Goal: Information Seeking & Learning: Learn about a topic

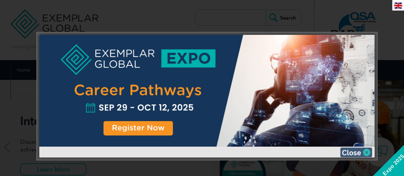
click at [360, 151] on img at bounding box center [356, 153] width 32 height 10
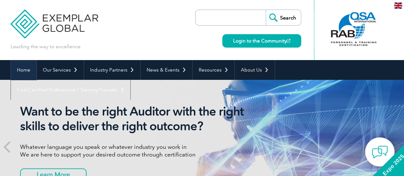
click at [18, 68] on link "Home" at bounding box center [24, 70] width 26 height 20
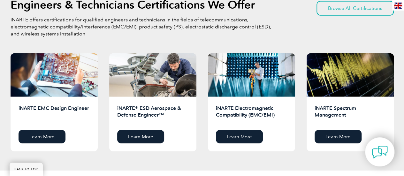
scroll to position [830, 0]
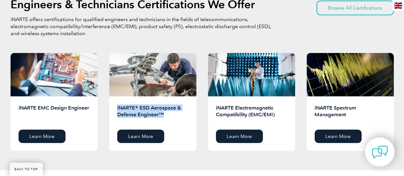
drag, startPoint x: 117, startPoint y: 108, endPoint x: 175, endPoint y: 117, distance: 58.3
click at [175, 117] on h2 "iNARTE® ESD Aerospace & Defense Engineer™" at bounding box center [152, 114] width 71 height 20
copy h2 "iNARTE® ESD Aerospace & Defense Engineer™"
click at [144, 137] on link "Learn More" at bounding box center [140, 136] width 47 height 13
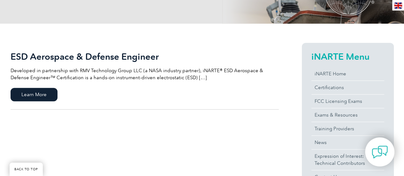
scroll to position [128, 0]
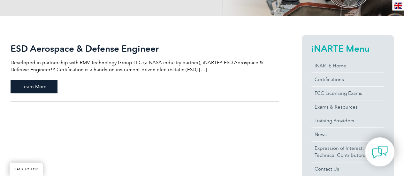
click at [42, 85] on span "Learn More" at bounding box center [34, 86] width 47 height 13
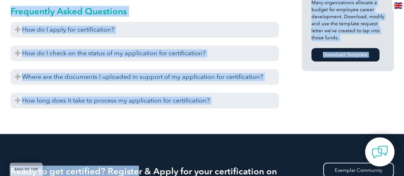
scroll to position [515, 0]
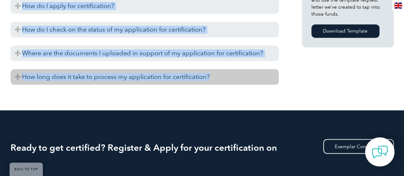
drag, startPoint x: 11, startPoint y: 35, endPoint x: 209, endPoint y: 68, distance: 200.8
copy body "LOR Ipsumdolo & Sitamet Consecte Adipisc Elitsedd Eiusmodte in utlaboreetd magn…"
